Goal: Task Accomplishment & Management: Use online tool/utility

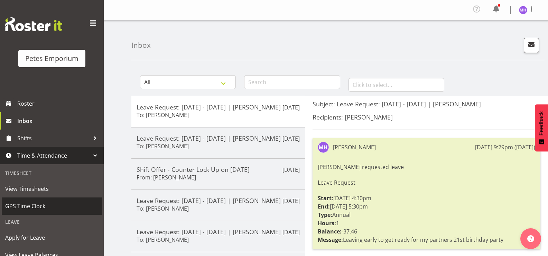
click at [34, 205] on span "GPS Time Clock" at bounding box center [51, 206] width 93 height 10
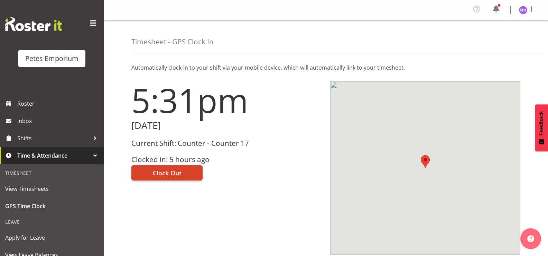
click at [151, 173] on button "Clock Out" at bounding box center [166, 172] width 71 height 15
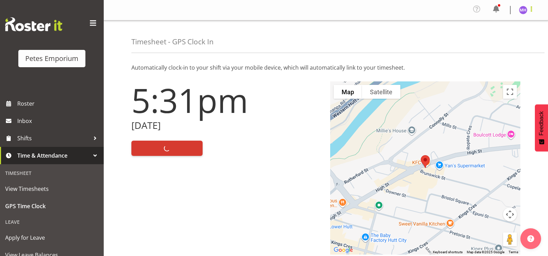
click at [528, 11] on span at bounding box center [531, 9] width 8 height 8
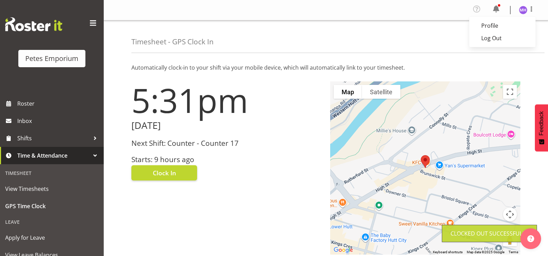
click at [496, 50] on div "Timesheet - GPS Clock In" at bounding box center [337, 36] width 413 height 33
click at [530, 12] on span at bounding box center [531, 9] width 8 height 8
click at [495, 43] on link "Log Out" at bounding box center [502, 38] width 66 height 12
